Goal: Task Accomplishment & Management: Use online tool/utility

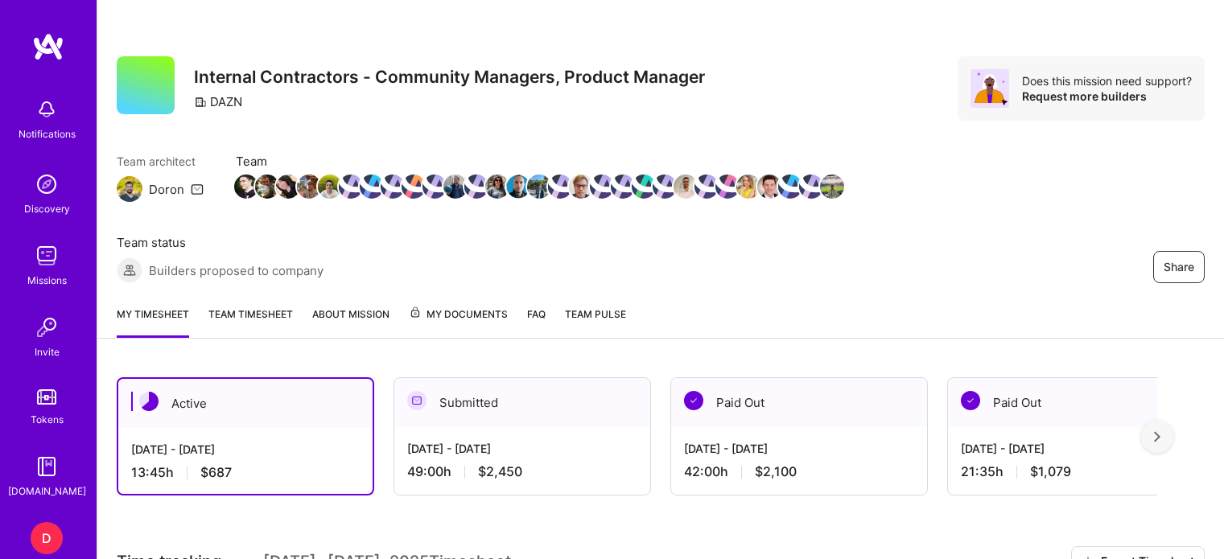
scroll to position [470, 0]
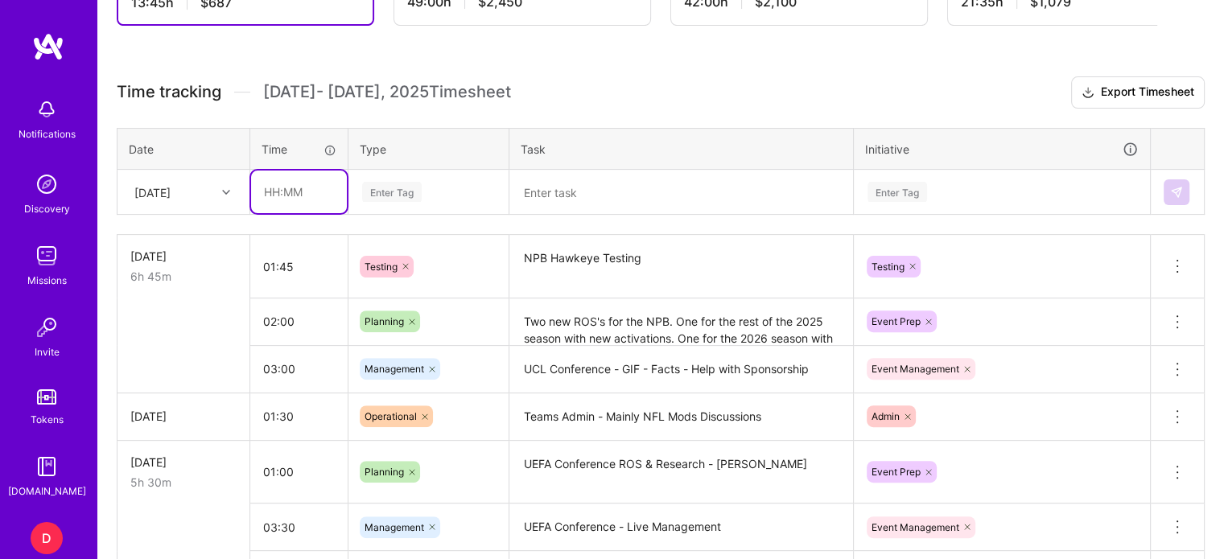
click at [274, 192] on input "text" at bounding box center [299, 192] width 96 height 43
type input "00:45"
click at [390, 192] on div "Enter Tag" at bounding box center [392, 191] width 60 height 25
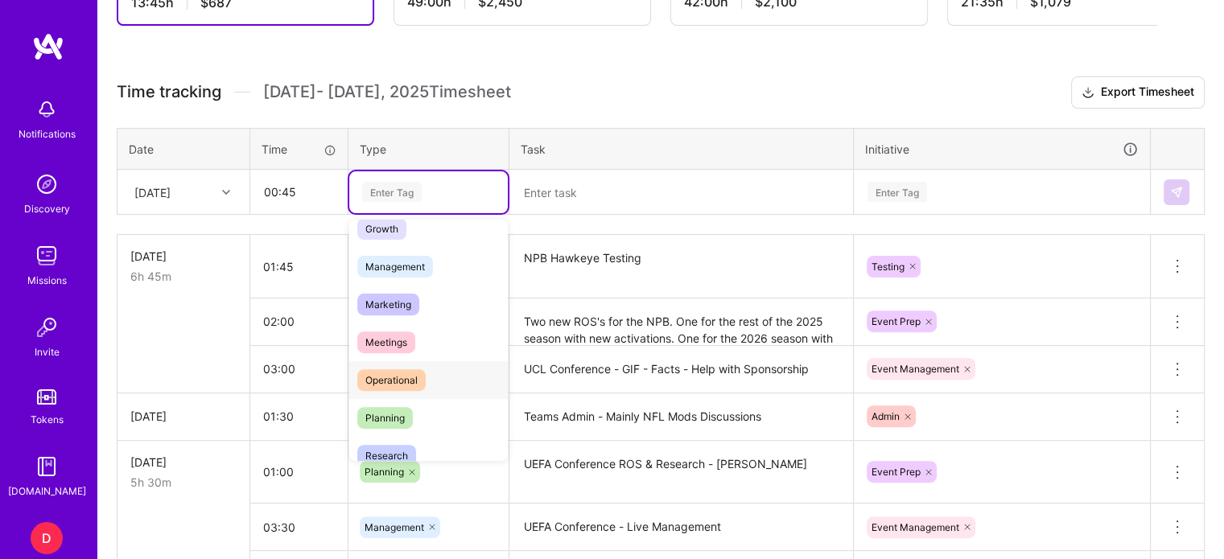
scroll to position [170, 0]
click at [388, 417] on span "Planning" at bounding box center [385, 416] width 56 height 22
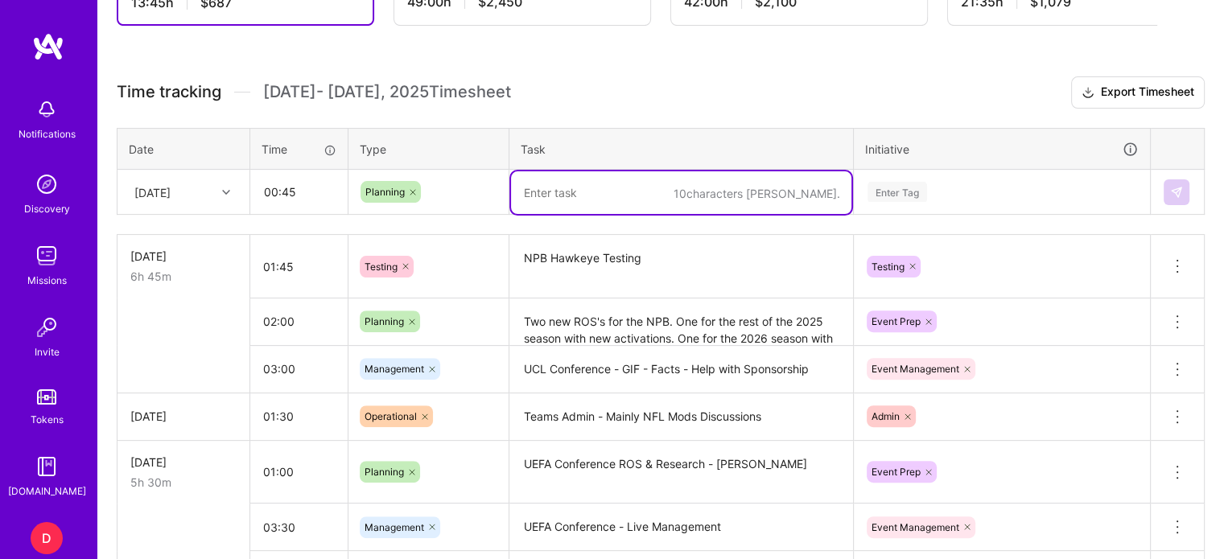
click at [540, 193] on textarea at bounding box center [681, 192] width 340 height 43
type textarea "Real Betis v Real Sociedad - Research, Planning & ROS"
click at [912, 188] on div "Enter Tag" at bounding box center [898, 191] width 60 height 25
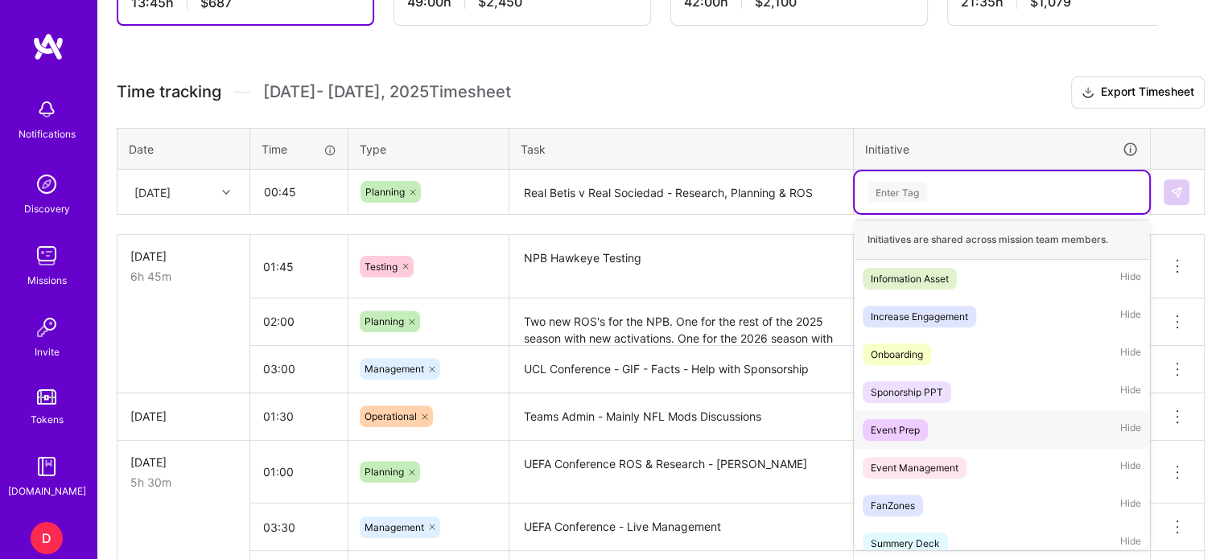
click at [899, 434] on div "Event Prep" at bounding box center [895, 430] width 49 height 17
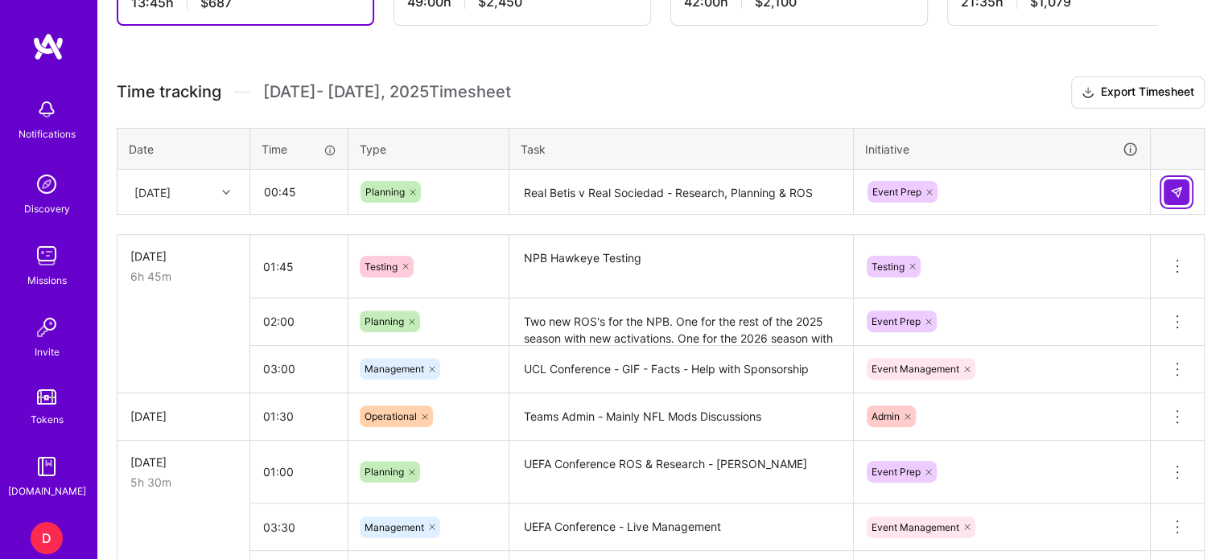
click at [1176, 193] on img at bounding box center [1176, 192] width 13 height 13
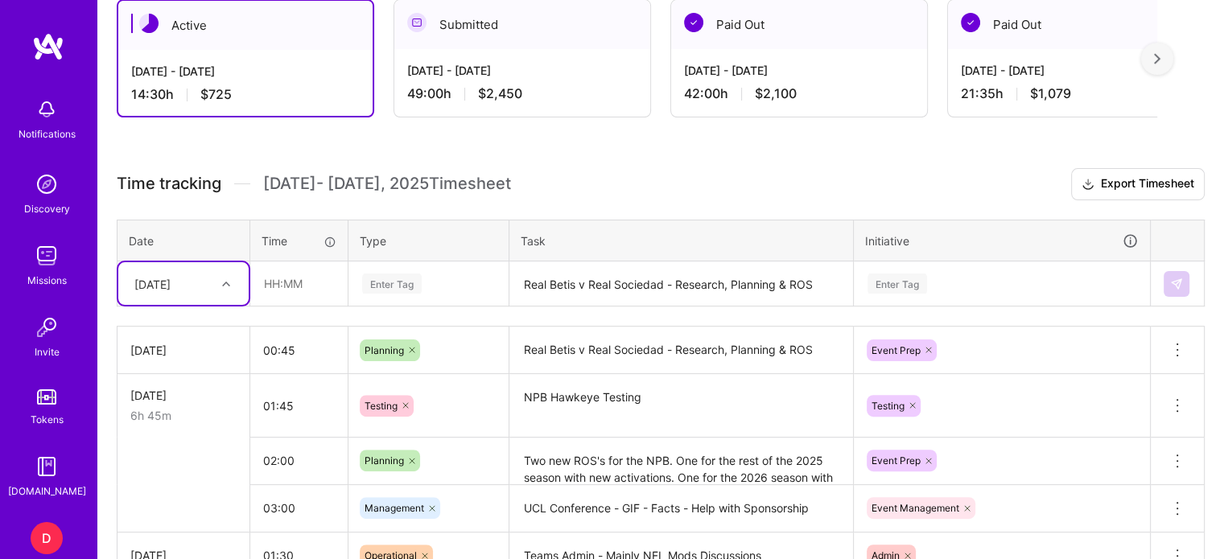
scroll to position [375, 0]
